Goal: Check status

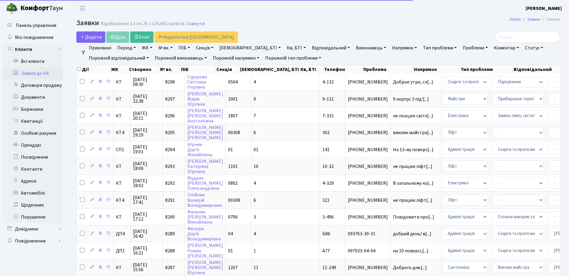
select select "25"
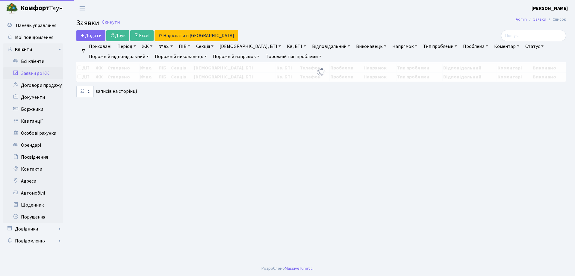
select select "25"
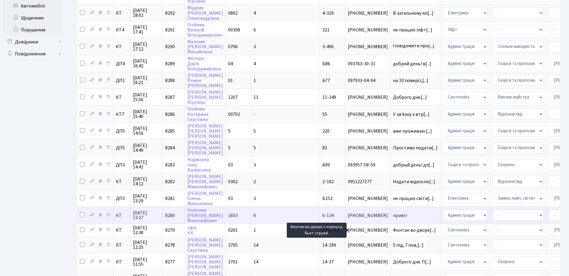
scroll to position [261, 0]
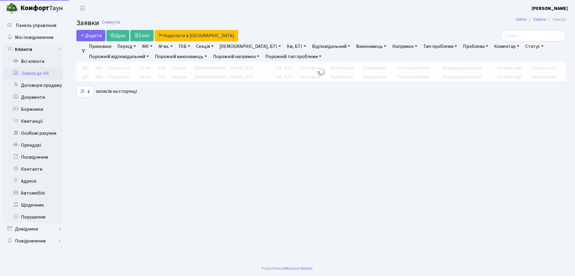
select select "25"
